Goal: Navigation & Orientation: Find specific page/section

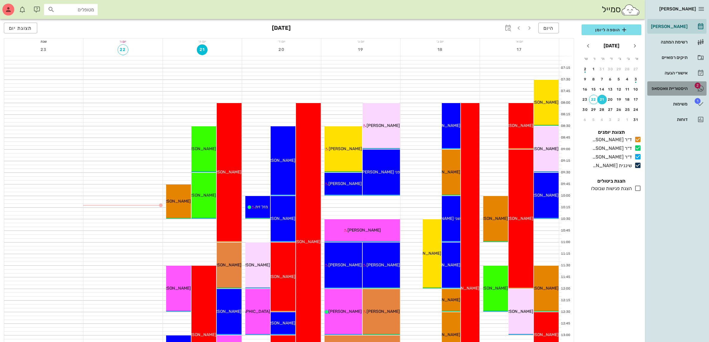
click at [667, 86] on div "היסטוריית וואטסאפ" at bounding box center [669, 88] width 38 height 5
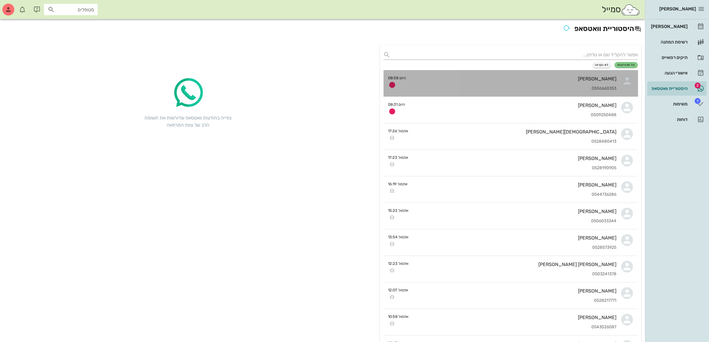
click at [503, 80] on div "[PERSON_NAME]" at bounding box center [514, 79] width 206 height 6
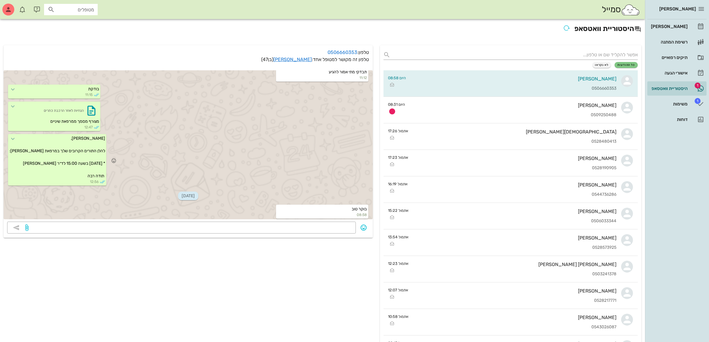
scroll to position [145, 0]
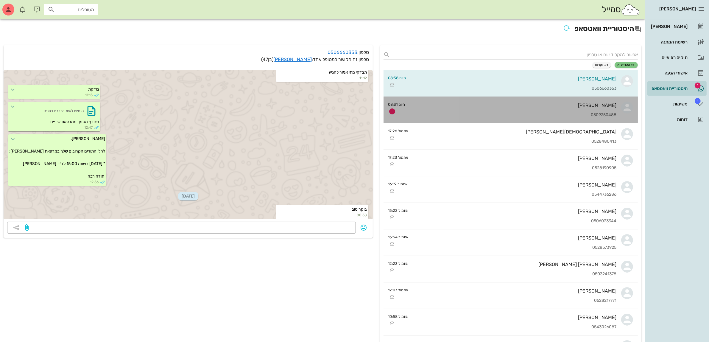
click at [499, 109] on div "[PERSON_NAME] 0509250488" at bounding box center [513, 110] width 207 height 26
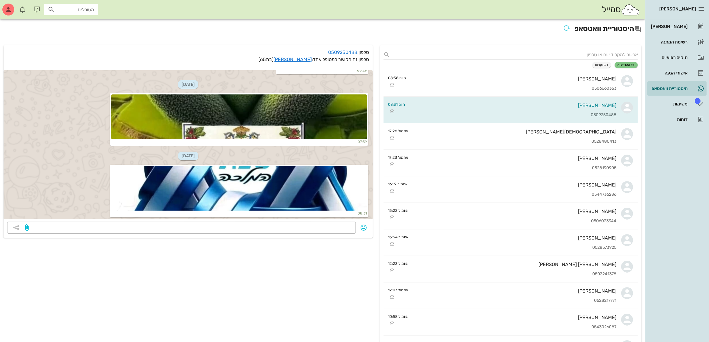
scroll to position [872, 0]
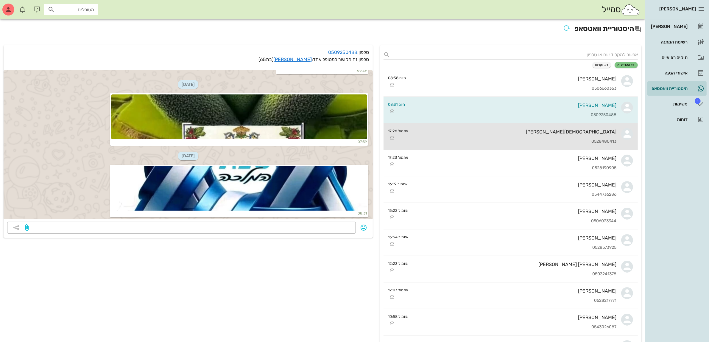
click at [465, 123] on div "[PERSON_NAME] 0528480413" at bounding box center [516, 136] width 204 height 26
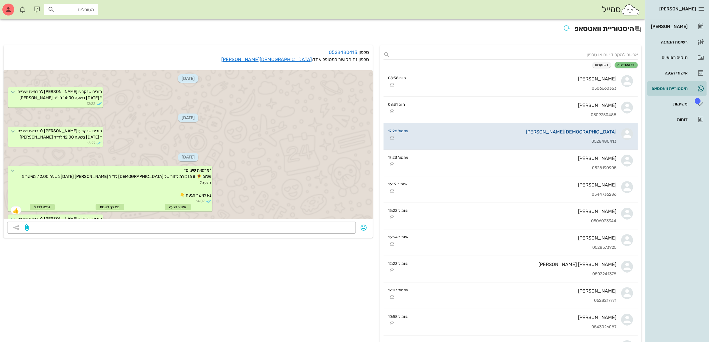
scroll to position [495, 0]
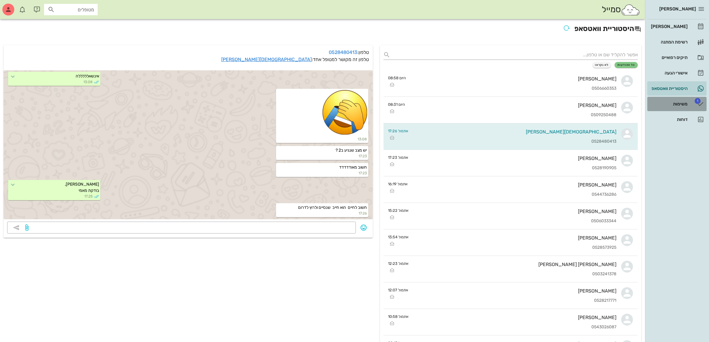
click at [688, 105] on div "משימות" at bounding box center [669, 104] width 38 height 5
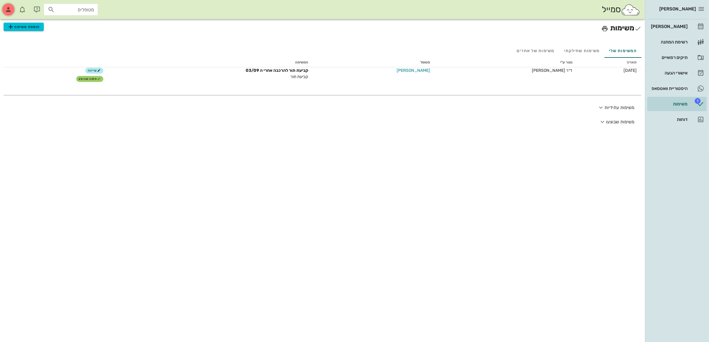
click at [11, 4] on span "button" at bounding box center [8, 10] width 14 height 12
drag, startPoint x: 47, startPoint y: 255, endPoint x: 50, endPoint y: 258, distance: 4.4
click at [50, 260] on div "משימות הוספת משימה המשימות שלי משימות שחילקתי משימות של אחרים תאריך נוצר ע"י מט…" at bounding box center [322, 180] width 645 height 323
